Goal: Task Accomplishment & Management: Use online tool/utility

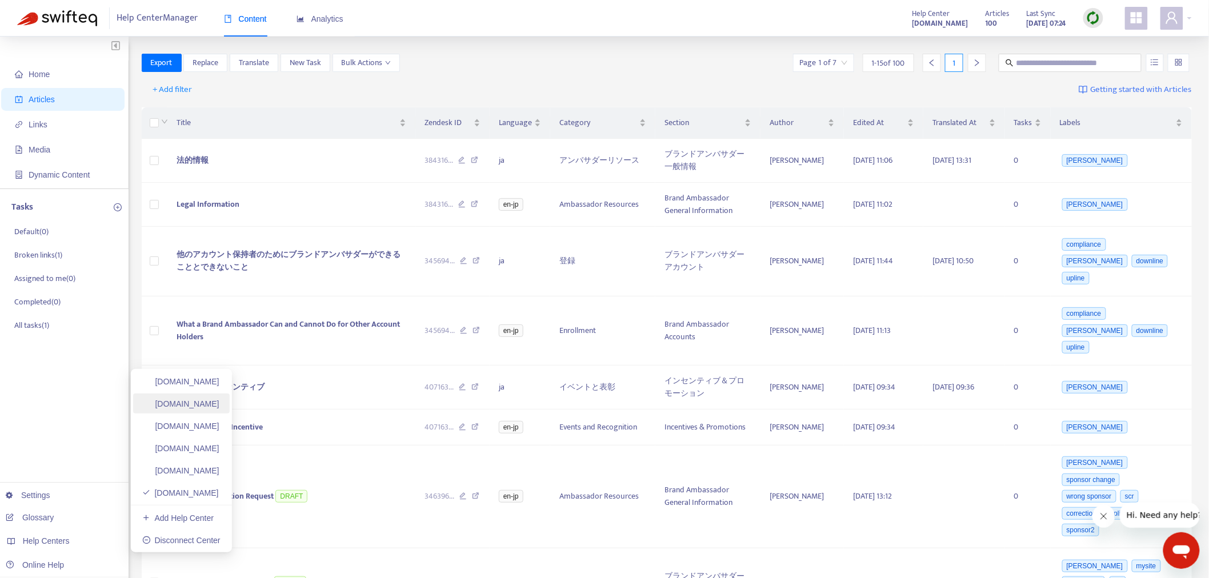
drag, startPoint x: 181, startPoint y: 387, endPoint x: 172, endPoint y: 393, distance: 11.1
click at [180, 386] on link "[DOMAIN_NAME]" at bounding box center [180, 381] width 77 height 9
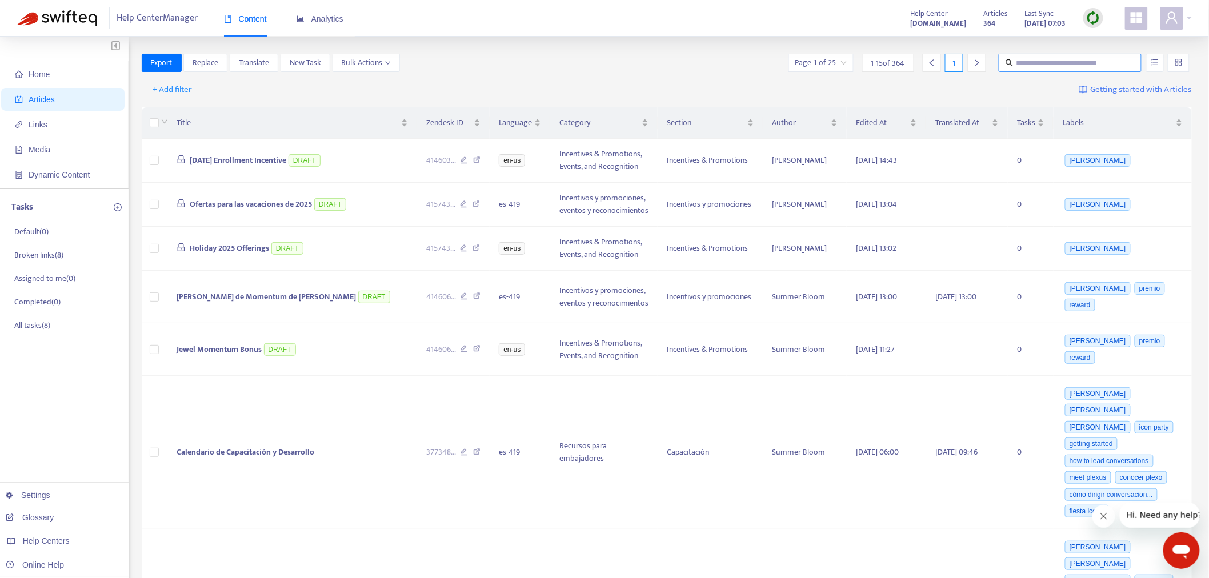
click at [1057, 59] on input "text" at bounding box center [1071, 63] width 110 height 13
paste input "**********"
type input "**********"
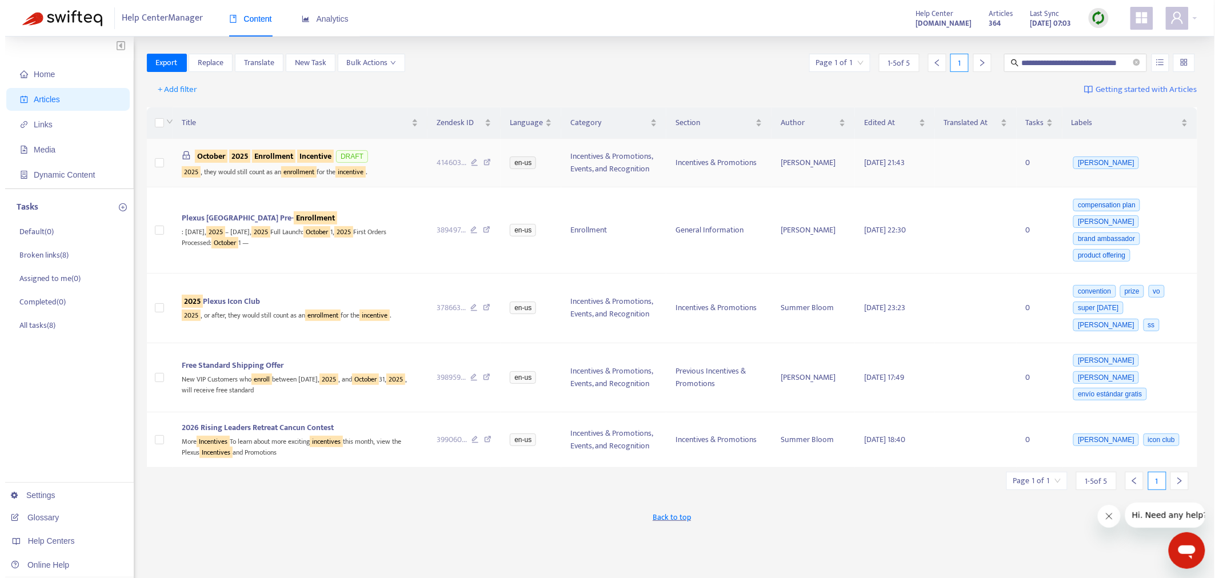
scroll to position [0, 0]
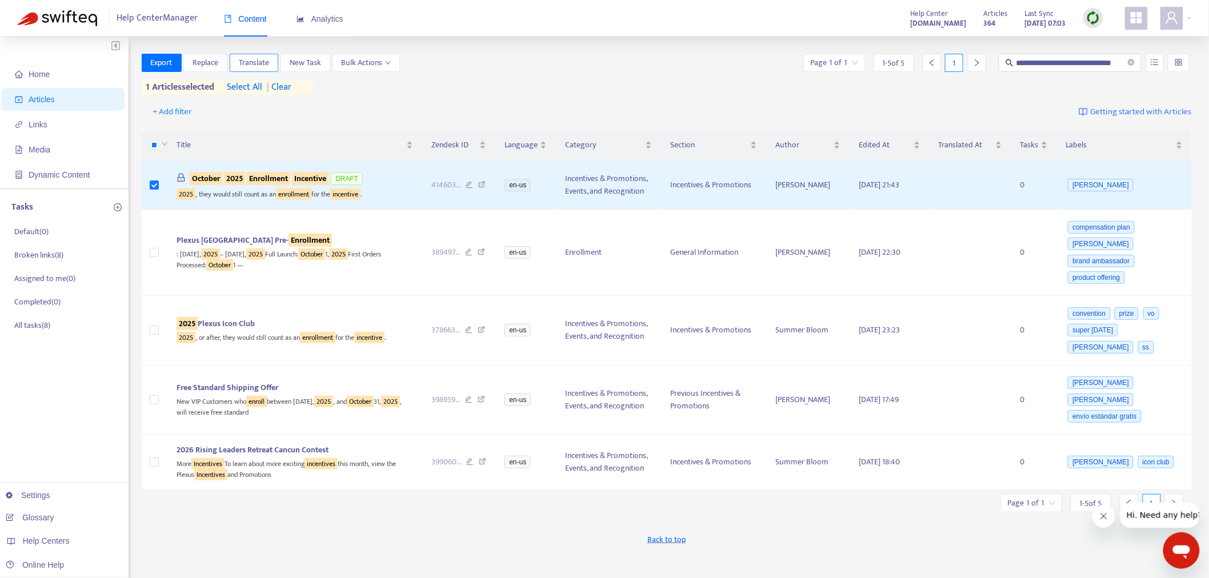
click at [255, 61] on span "Translate" at bounding box center [254, 63] width 30 height 13
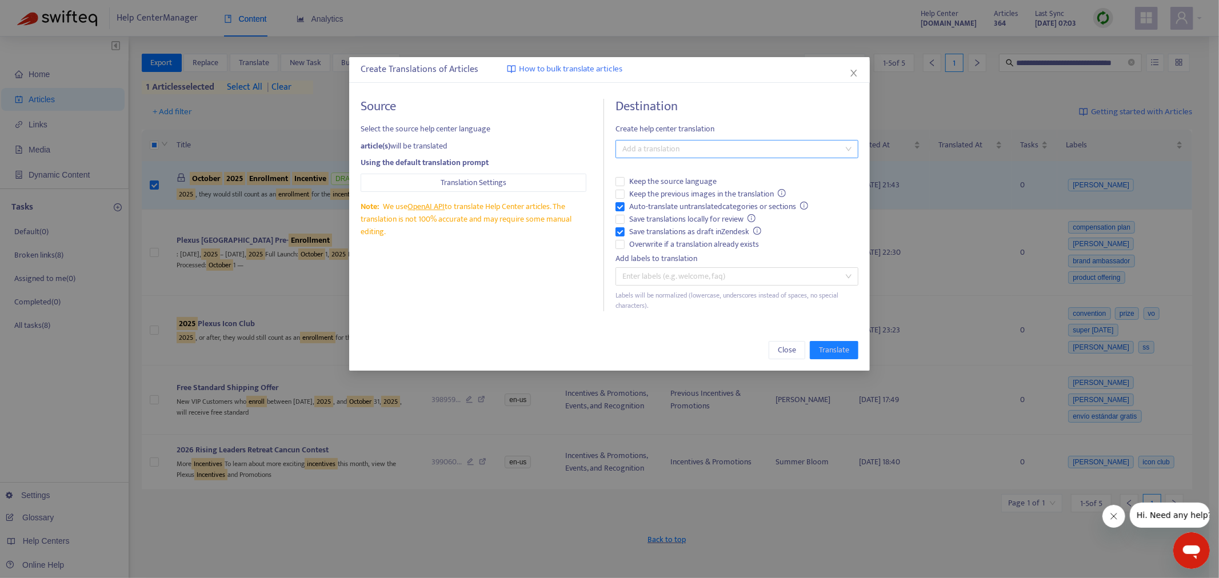
click at [687, 151] on div at bounding box center [731, 149] width 226 height 14
click at [661, 206] on div "Spanish ( es-419 )" at bounding box center [737, 208] width 225 height 13
drag, startPoint x: 625, startPoint y: 242, endPoint x: 649, endPoint y: 254, distance: 26.8
click at [625, 243] on span "Overwrite if a translation already exists" at bounding box center [694, 244] width 139 height 13
drag, startPoint x: 839, startPoint y: 343, endPoint x: 804, endPoint y: 342, distance: 34.9
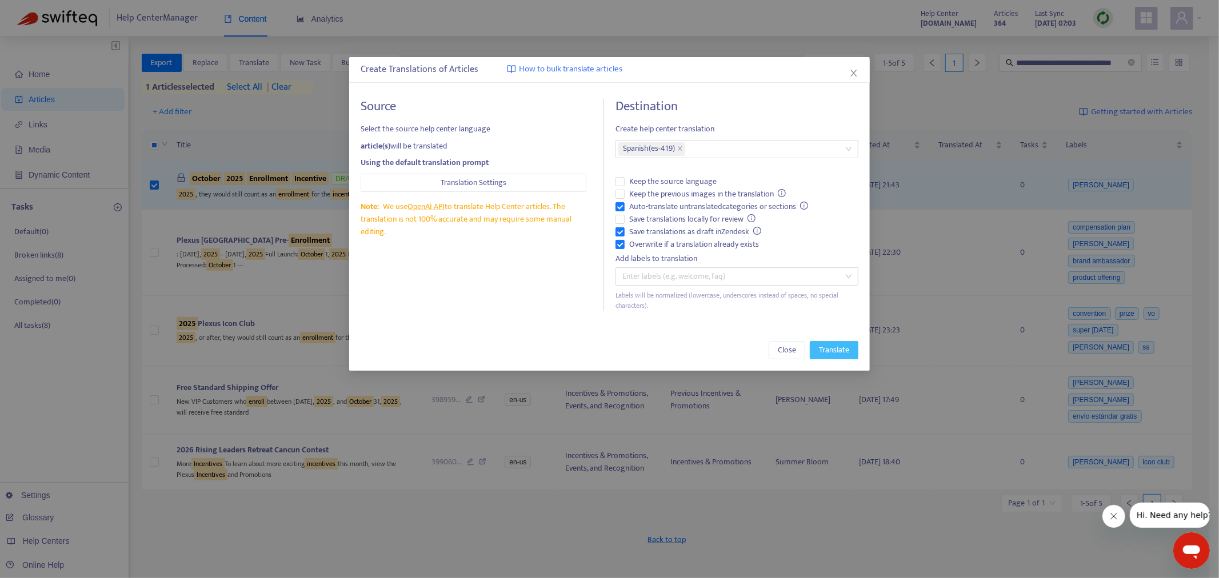
click at [839, 343] on button "Translate" at bounding box center [834, 350] width 49 height 18
click at [833, 352] on span "Translate" at bounding box center [834, 350] width 30 height 13
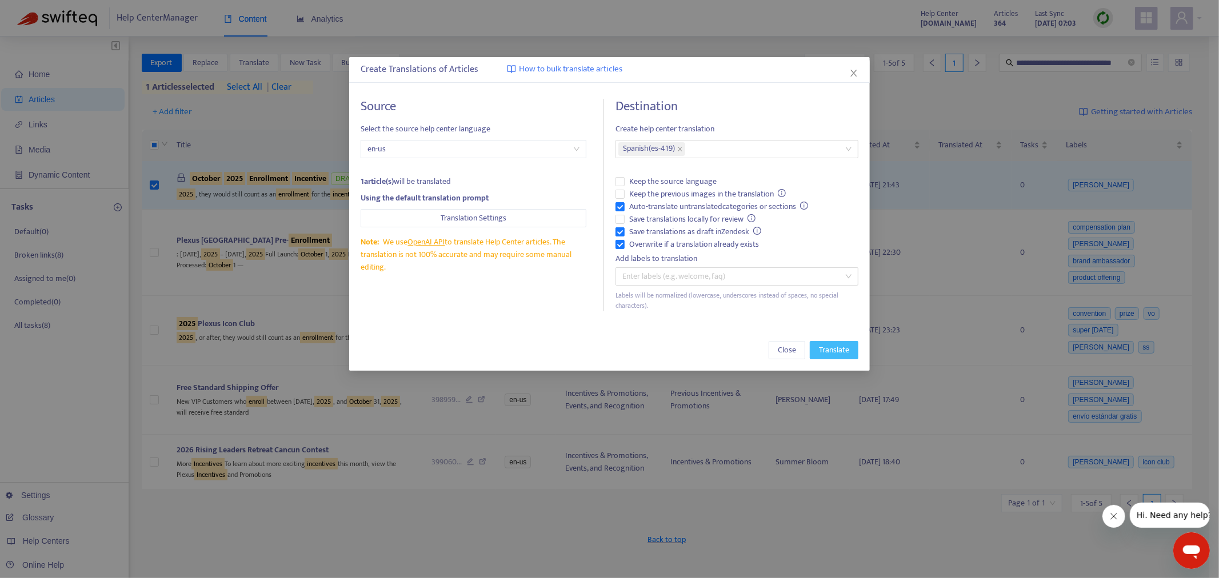
click at [818, 348] on button "Translate" at bounding box center [834, 350] width 49 height 18
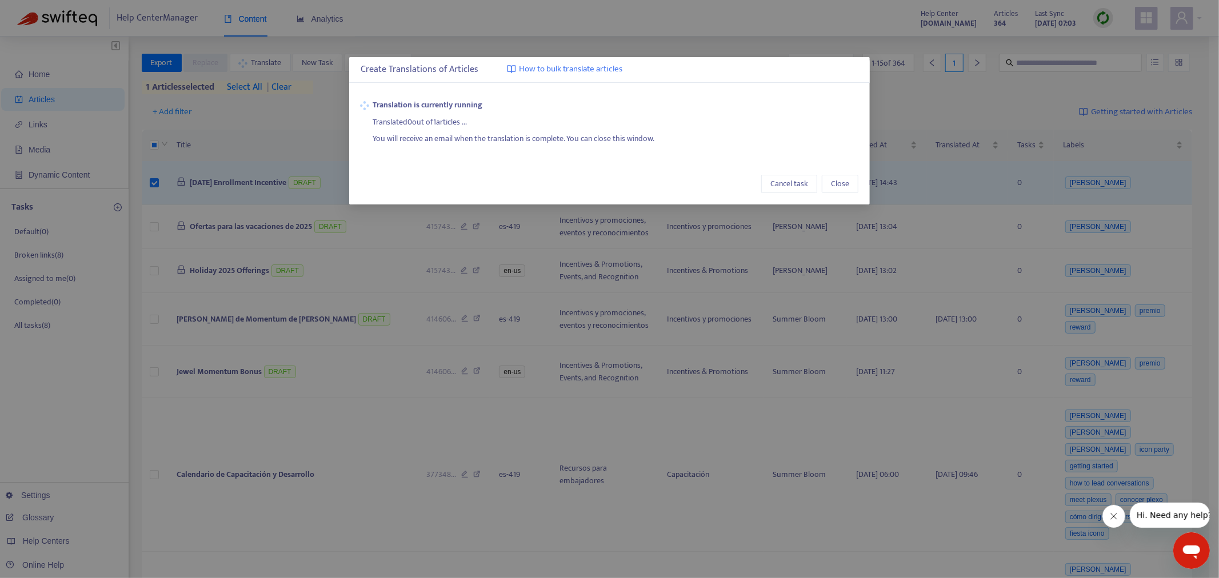
drag, startPoint x: 501, startPoint y: 189, endPoint x: 627, endPoint y: 123, distance: 142.7
click at [626, 122] on div "Translated 0 out of 1 articles ..." at bounding box center [615, 119] width 485 height 17
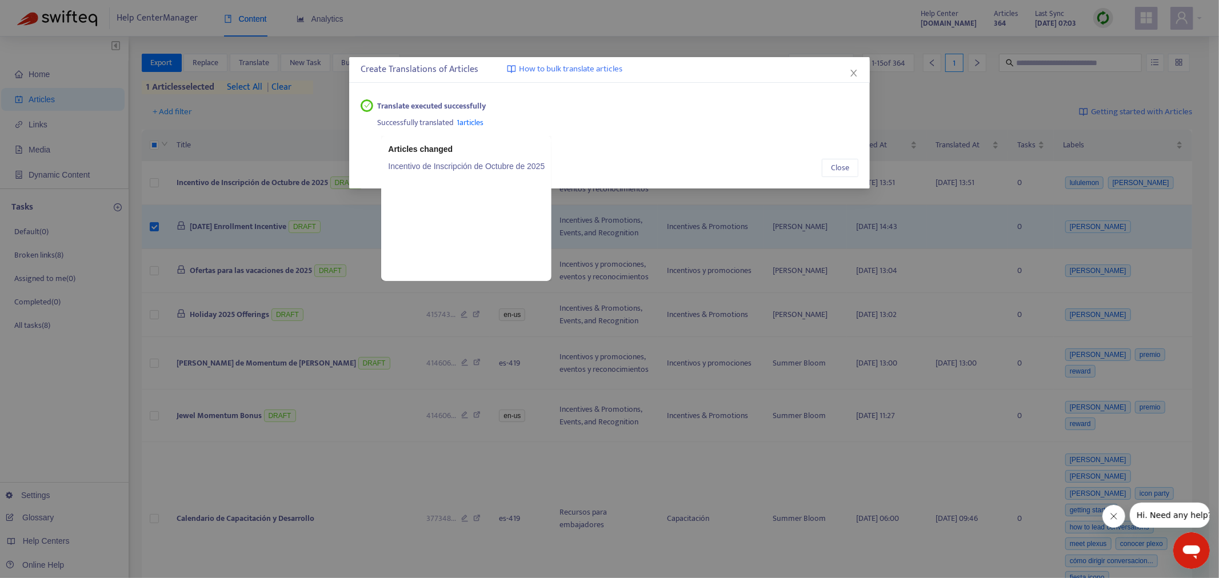
click at [468, 162] on link "Incentivo de Inscripción de Octubre de 2025" at bounding box center [466, 166] width 157 height 13
